Goal: Information Seeking & Learning: Understand process/instructions

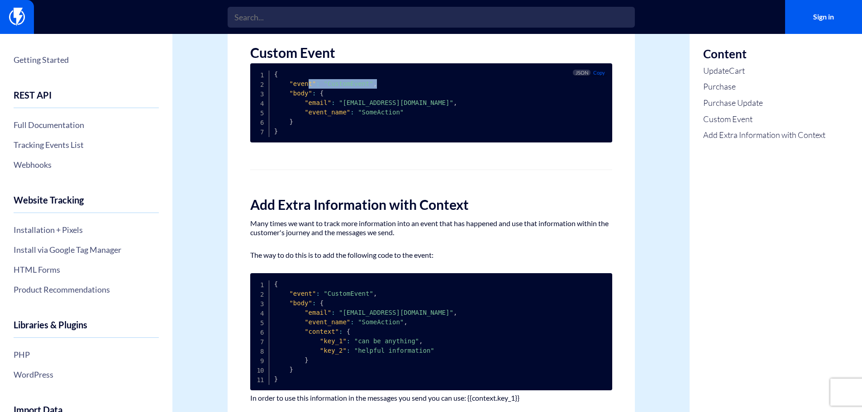
drag, startPoint x: 306, startPoint y: 83, endPoint x: 393, endPoint y: 88, distance: 87.0
click at [393, 88] on pre "{ "event" : "CustomEvent" , "body" : { "email" : "[EMAIL_ADDRESS][DOMAIN_NAME]"…" at bounding box center [431, 102] width 362 height 79
click at [454, 102] on span "," at bounding box center [456, 102] width 4 height 7
drag, startPoint x: 364, startPoint y: 77, endPoint x: 330, endPoint y: 83, distance: 34.5
click at [330, 83] on pre "{ "event" : "CustomEvent" , "body" : { "email" : "[EMAIL_ADDRESS][DOMAIN_NAME]"…" at bounding box center [431, 102] width 362 height 79
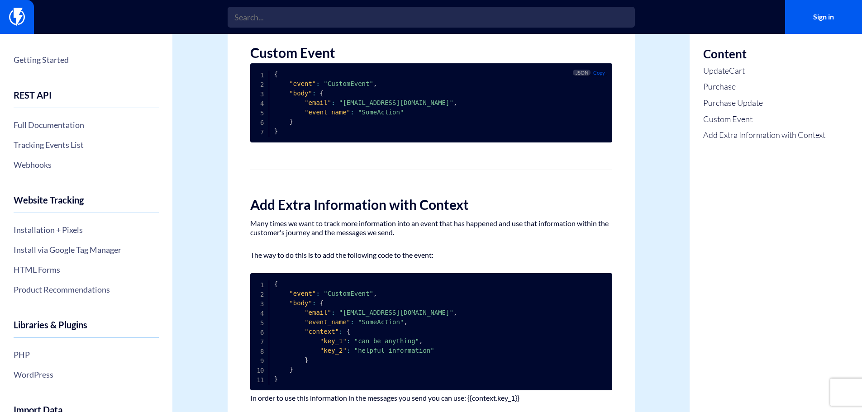
click at [344, 84] on span ""CustomEvent"" at bounding box center [349, 83] width 50 height 7
click at [374, 83] on span "," at bounding box center [376, 83] width 4 height 7
drag, startPoint x: 325, startPoint y: 82, endPoint x: 361, endPoint y: 88, distance: 37.1
click at [361, 87] on span ""CustomEvent"" at bounding box center [349, 83] width 50 height 7
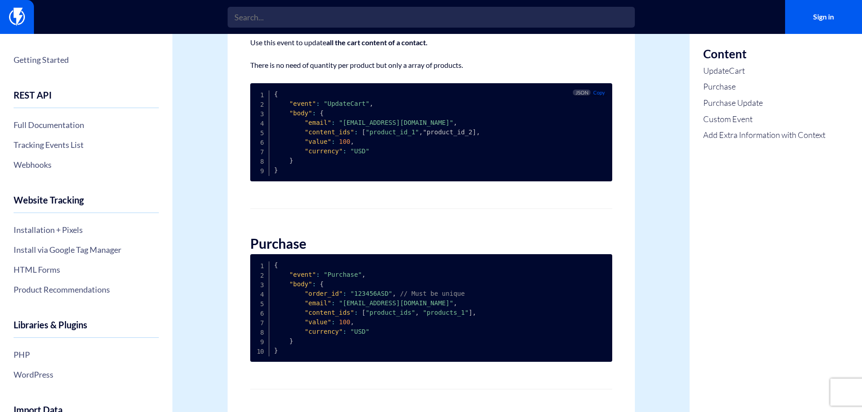
scroll to position [226, 0]
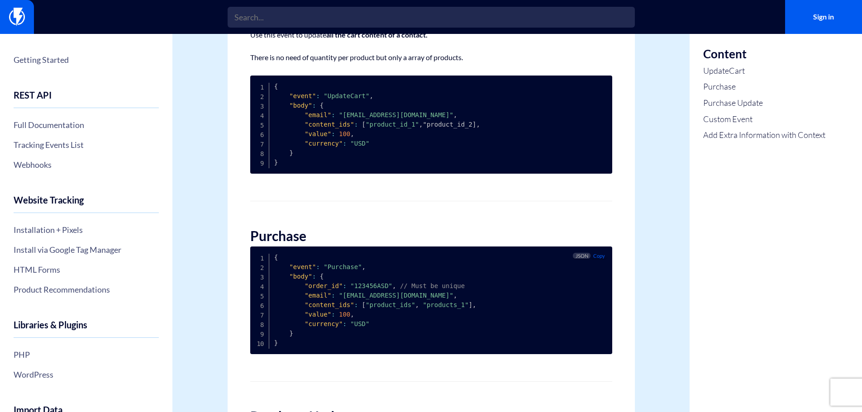
click at [362, 288] on span ""123456ASD"" at bounding box center [371, 286] width 42 height 7
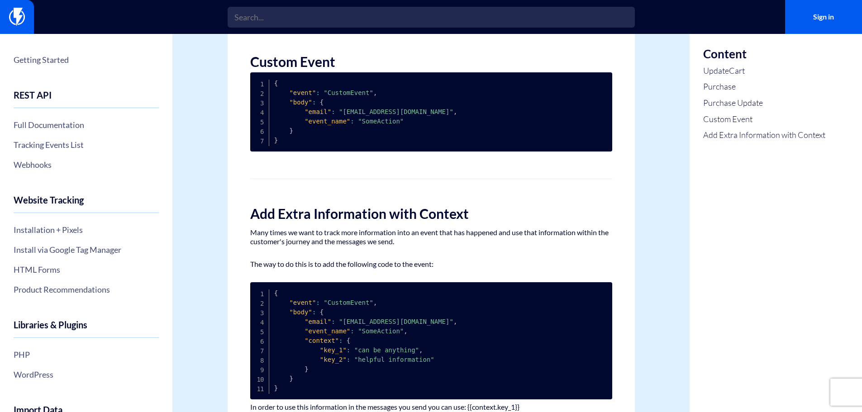
scroll to position [848, 0]
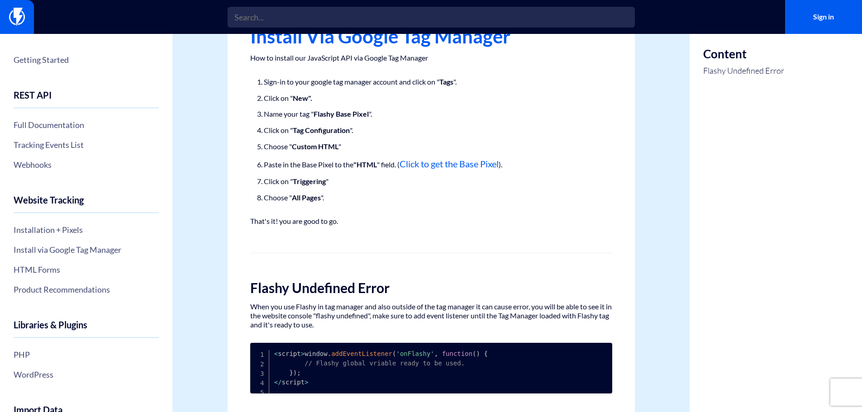
scroll to position [38, 0]
